Goal: Task Accomplishment & Management: Manage account settings

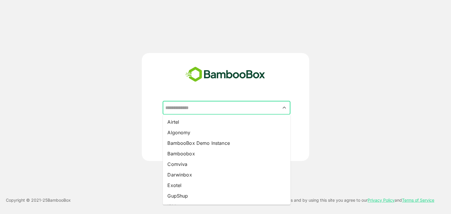
click at [217, 107] on input "text" at bounding box center [226, 107] width 125 height 11
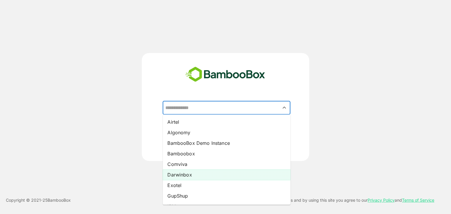
click at [207, 173] on li "Darwinbox" at bounding box center [227, 175] width 128 height 11
type input "*********"
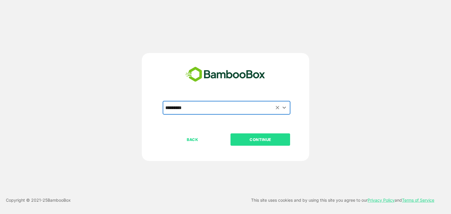
click at [260, 140] on p "CONTINUE" at bounding box center [260, 139] width 59 height 6
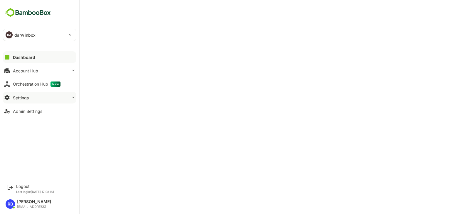
click at [43, 96] on button "Settings" at bounding box center [39, 98] width 73 height 12
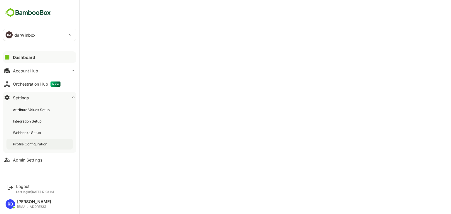
click at [34, 140] on div "Profile Configuration" at bounding box center [39, 144] width 66 height 11
click at [34, 160] on div "Admin Settings" at bounding box center [27, 160] width 29 height 5
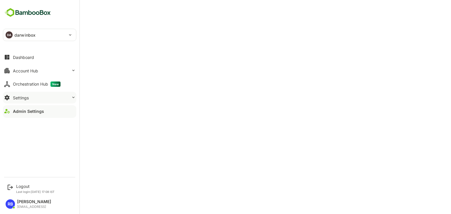
click at [38, 94] on button "Settings" at bounding box center [39, 98] width 73 height 12
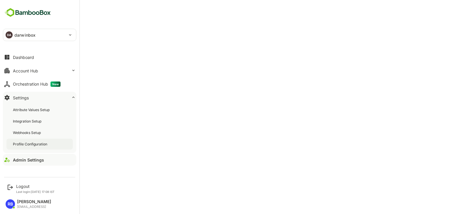
click at [31, 143] on div "Profile Configuration" at bounding box center [30, 144] width 35 height 5
click at [26, 56] on div "Dashboard" at bounding box center [23, 57] width 21 height 5
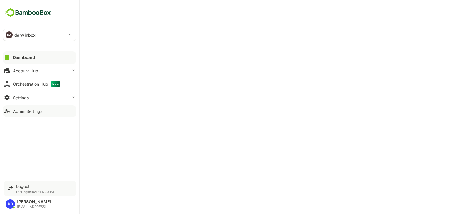
click at [19, 189] on div "Logout Last login: [DATE] 17:08 IST" at bounding box center [35, 189] width 38 height 10
click at [24, 187] on div "Logout" at bounding box center [35, 186] width 38 height 5
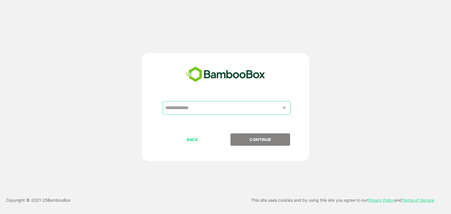
click at [219, 106] on input "text" at bounding box center [226, 107] width 125 height 11
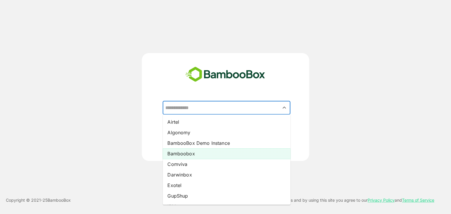
click at [200, 154] on li "Bamboobox" at bounding box center [227, 153] width 128 height 11
type input "*********"
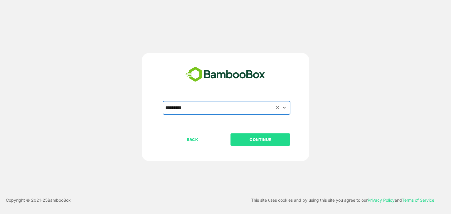
click at [271, 142] on p "CONTINUE" at bounding box center [260, 139] width 59 height 6
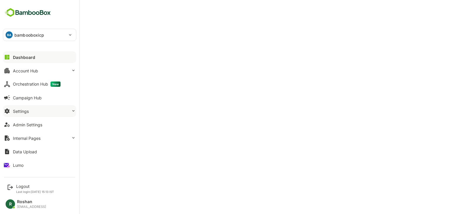
click at [63, 112] on button "Settings" at bounding box center [39, 111] width 73 height 12
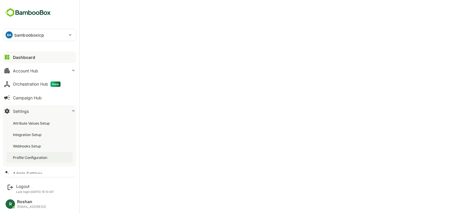
click at [38, 156] on div "Profile Configuration" at bounding box center [30, 157] width 35 height 5
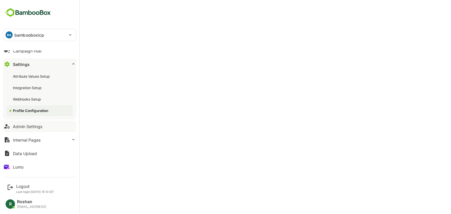
click at [37, 129] on button "Admin Settings" at bounding box center [39, 127] width 73 height 12
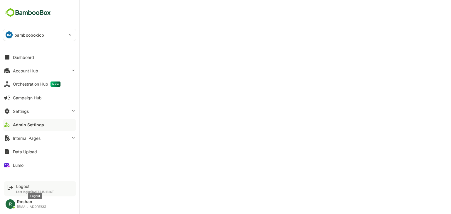
click at [22, 187] on div "Logout" at bounding box center [35, 186] width 38 height 5
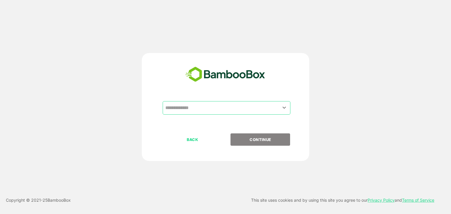
click at [219, 106] on input "text" at bounding box center [226, 107] width 125 height 11
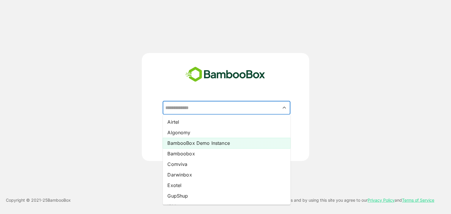
click at [212, 143] on li "BambooBox Demo Instance" at bounding box center [227, 143] width 128 height 11
type input "**********"
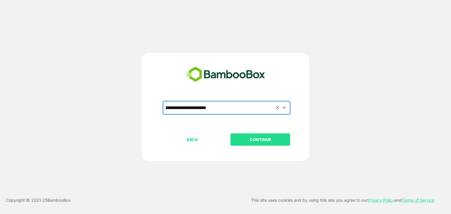
click at [261, 140] on p "CONTINUE" at bounding box center [260, 139] width 59 height 6
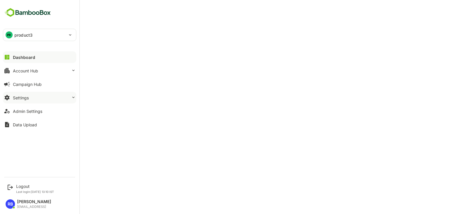
click at [36, 97] on button "Settings" at bounding box center [39, 98] width 73 height 12
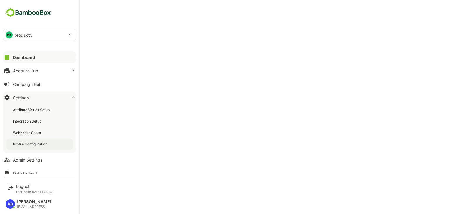
click at [33, 143] on div "Profile Configuration" at bounding box center [30, 144] width 35 height 5
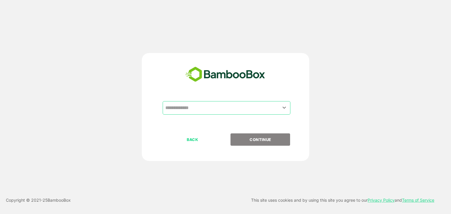
click at [207, 109] on input "text" at bounding box center [226, 107] width 125 height 11
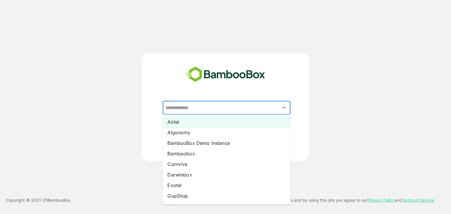
click at [190, 119] on li "Airtel" at bounding box center [227, 122] width 128 height 11
type input "******"
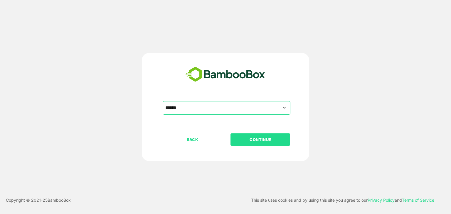
click at [255, 142] on p "CONTINUE" at bounding box center [260, 139] width 59 height 6
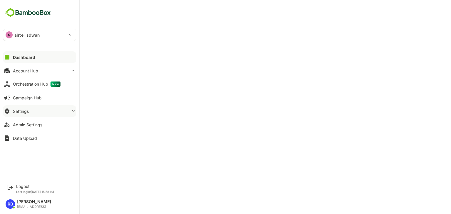
click at [40, 114] on button "Settings" at bounding box center [39, 111] width 73 height 12
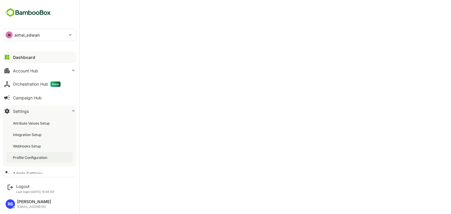
click at [28, 154] on div "Profile Configuration" at bounding box center [39, 157] width 66 height 11
